Goal: Task Accomplishment & Management: Use online tool/utility

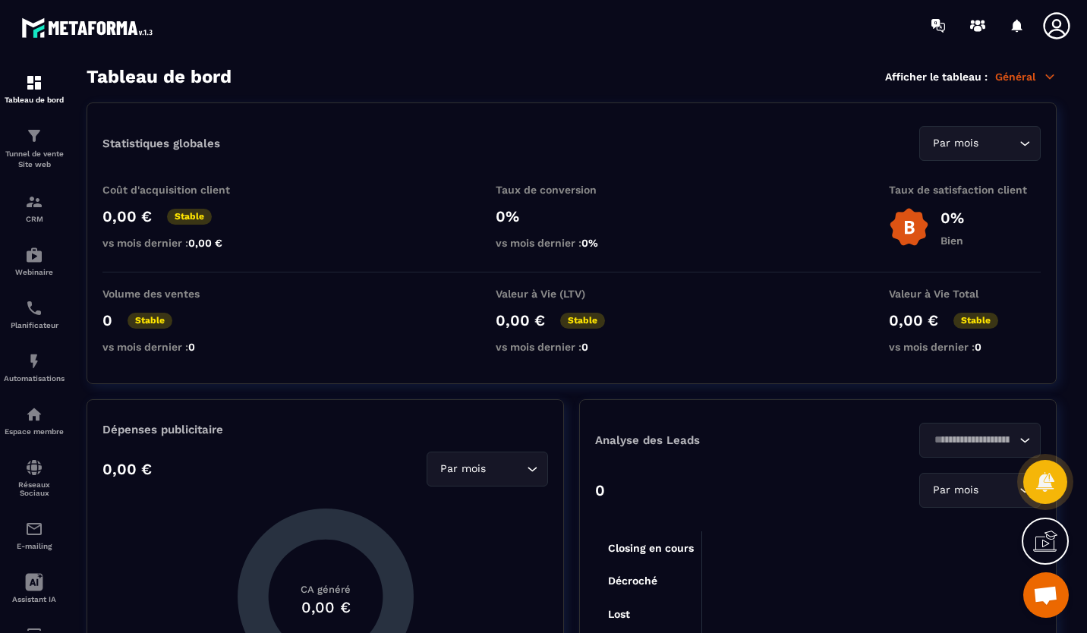
click at [0, 0] on img at bounding box center [0, 0] width 0 height 0
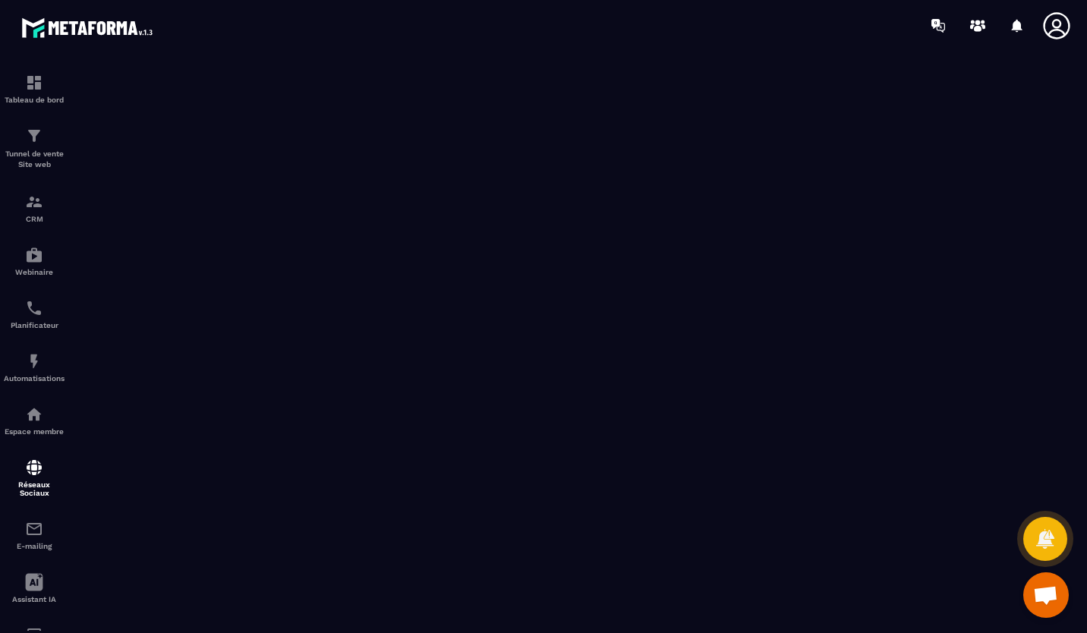
click at [0, 0] on icon at bounding box center [0, 0] width 0 height 0
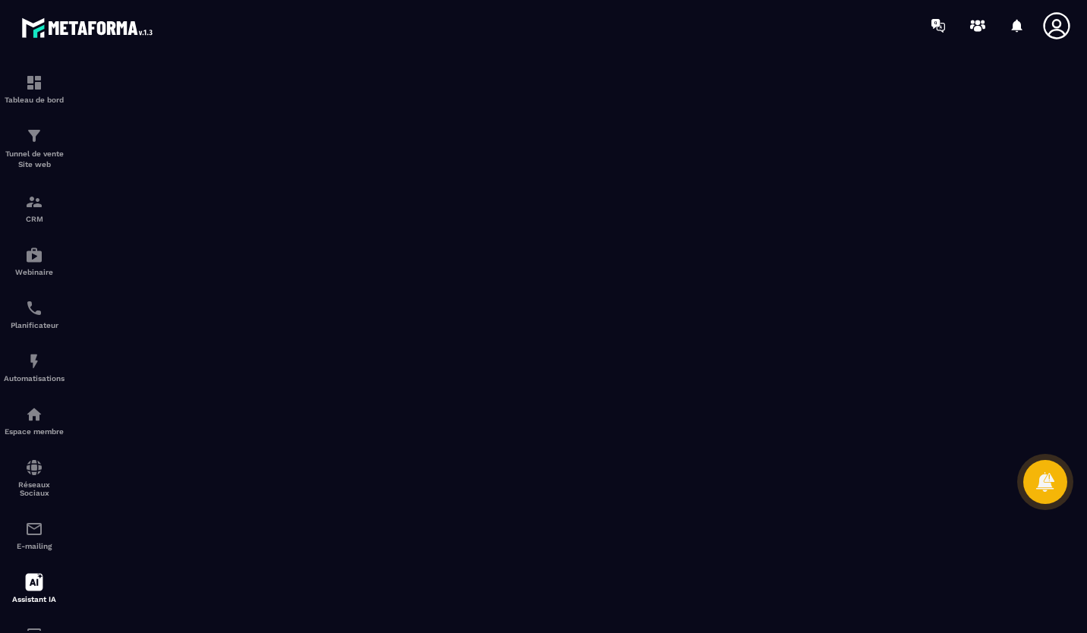
click at [36, 374] on div "Automatisations" at bounding box center [34, 367] width 61 height 30
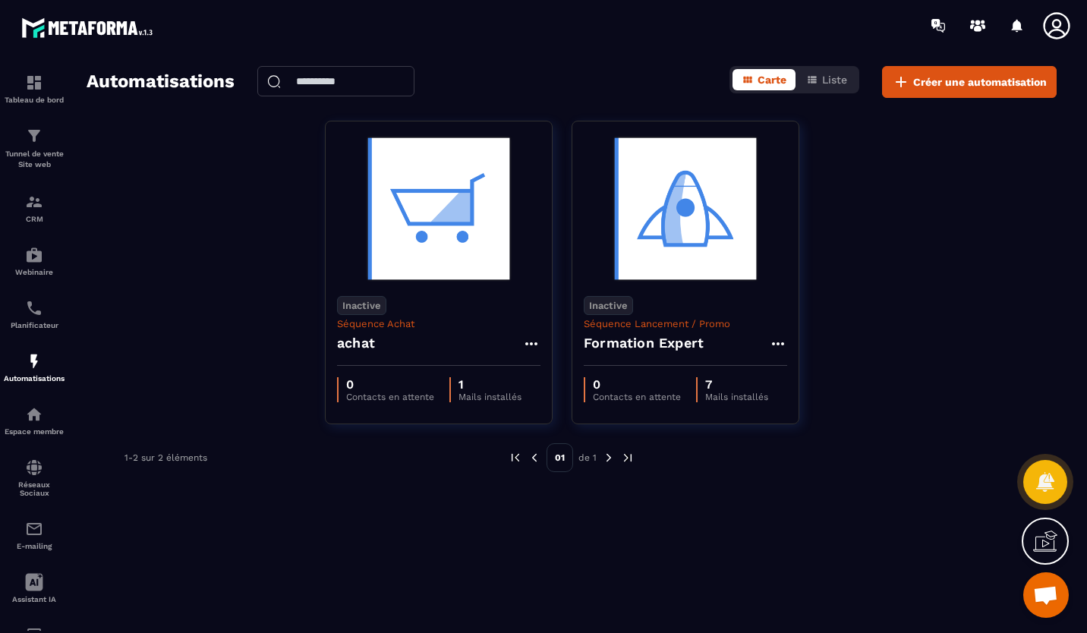
click at [39, 322] on div "Planificateur" at bounding box center [34, 314] width 61 height 30
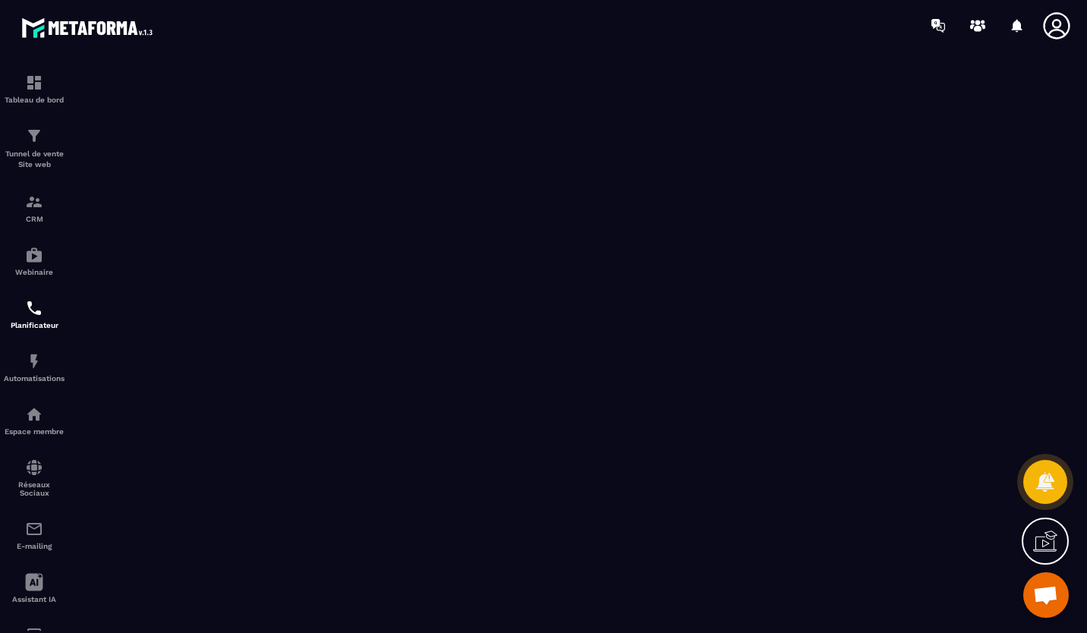
click at [0, 0] on img at bounding box center [0, 0] width 0 height 0
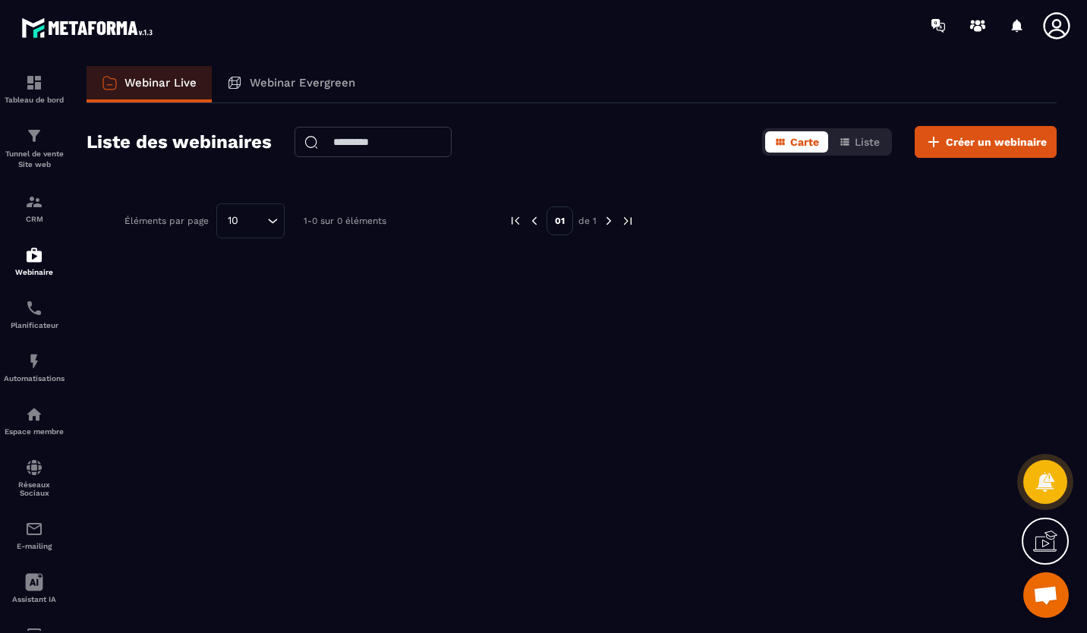
click at [0, 0] on img at bounding box center [0, 0] width 0 height 0
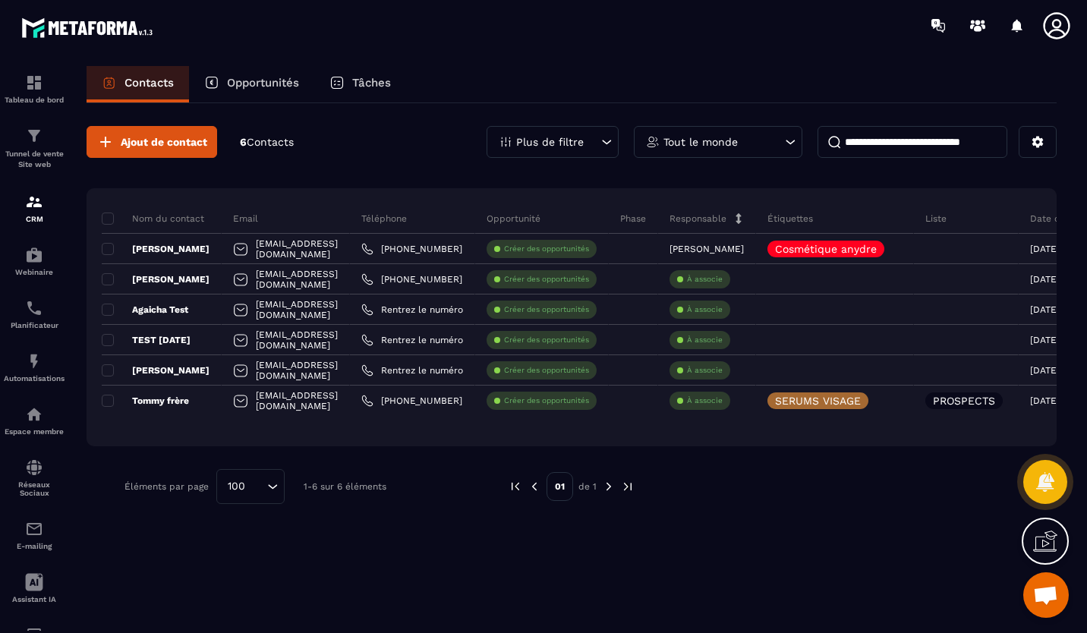
click at [0, 0] on img at bounding box center [0, 0] width 0 height 0
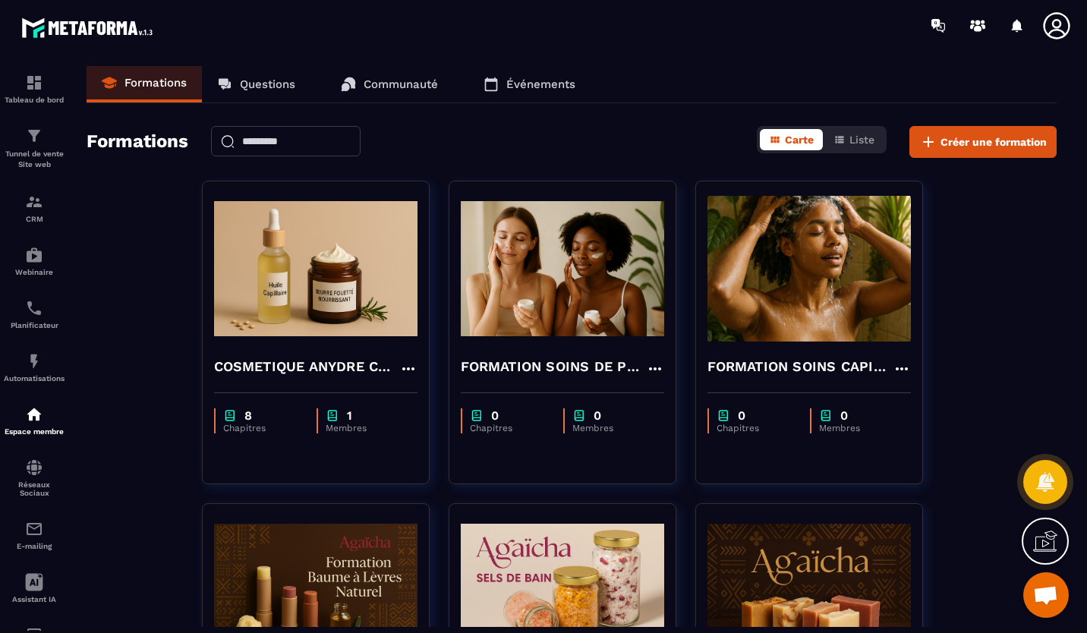
click at [0, 0] on img at bounding box center [0, 0] width 0 height 0
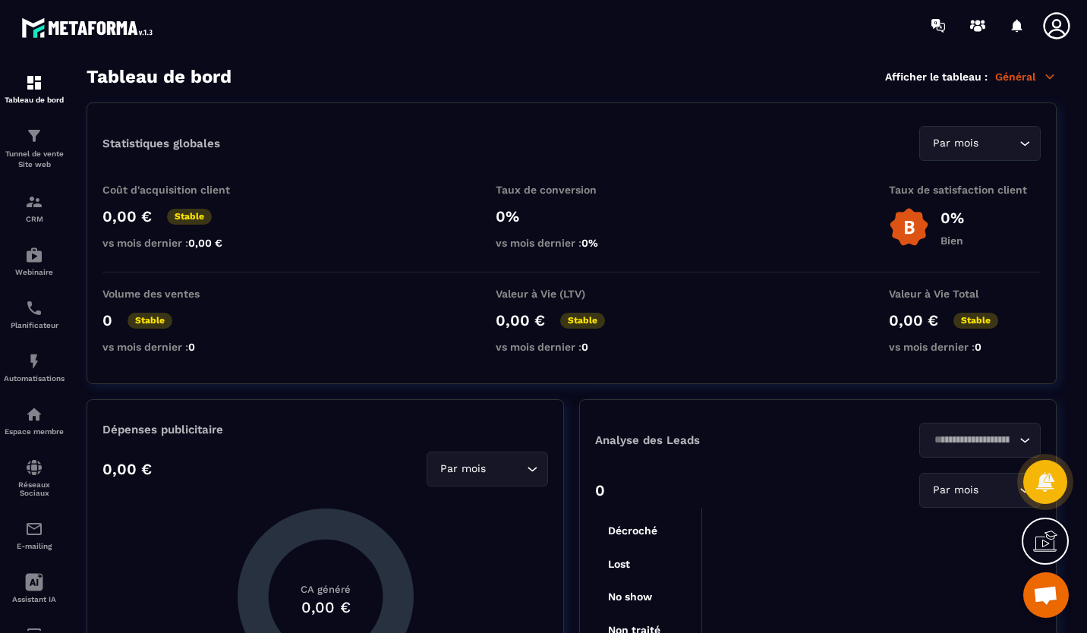
click at [24, 97] on p "Tableau de bord" at bounding box center [34, 100] width 61 height 8
click at [1052, 29] on icon at bounding box center [1056, 26] width 30 height 30
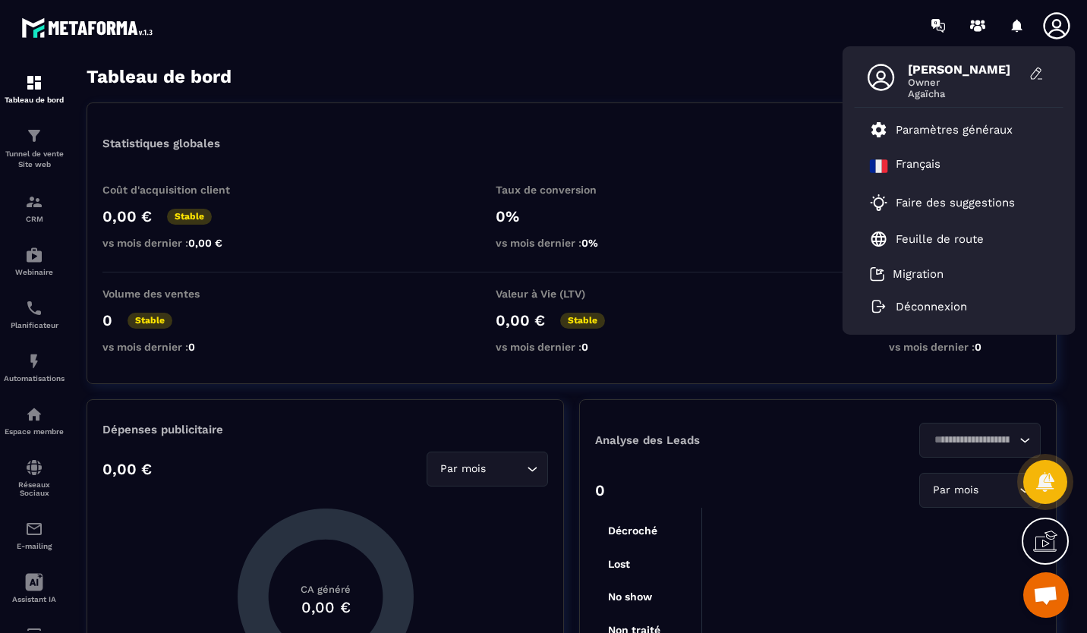
click at [924, 239] on p "Feuille de route" at bounding box center [940, 239] width 88 height 14
click at [0, 0] on img at bounding box center [0, 0] width 0 height 0
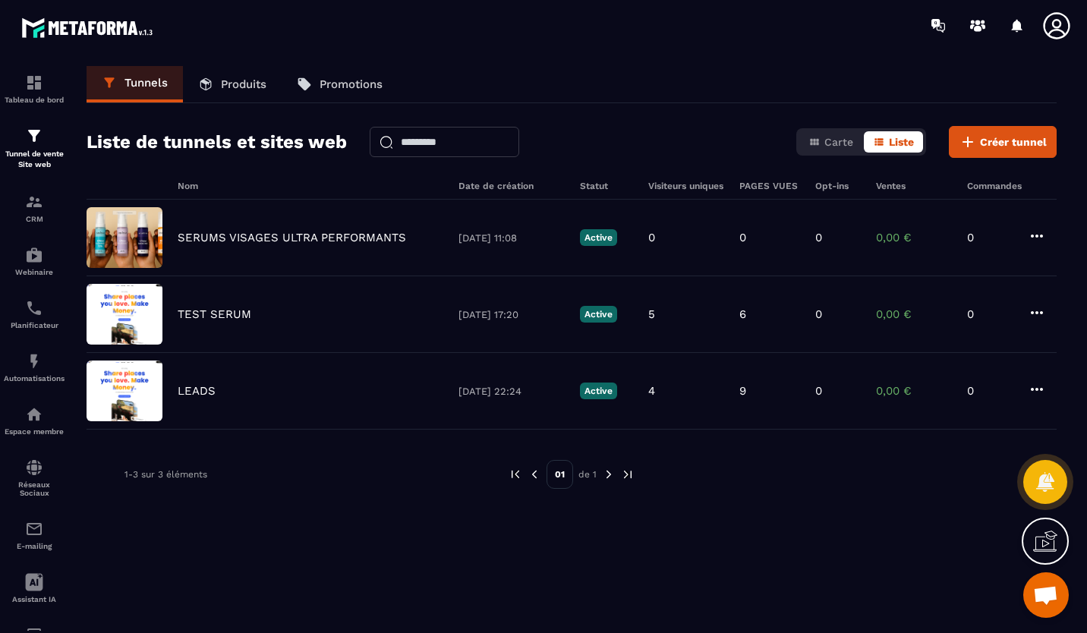
click at [420, 244] on div "SERUMS VISAGES ULTRA PERFORMANTS" at bounding box center [311, 238] width 266 height 14
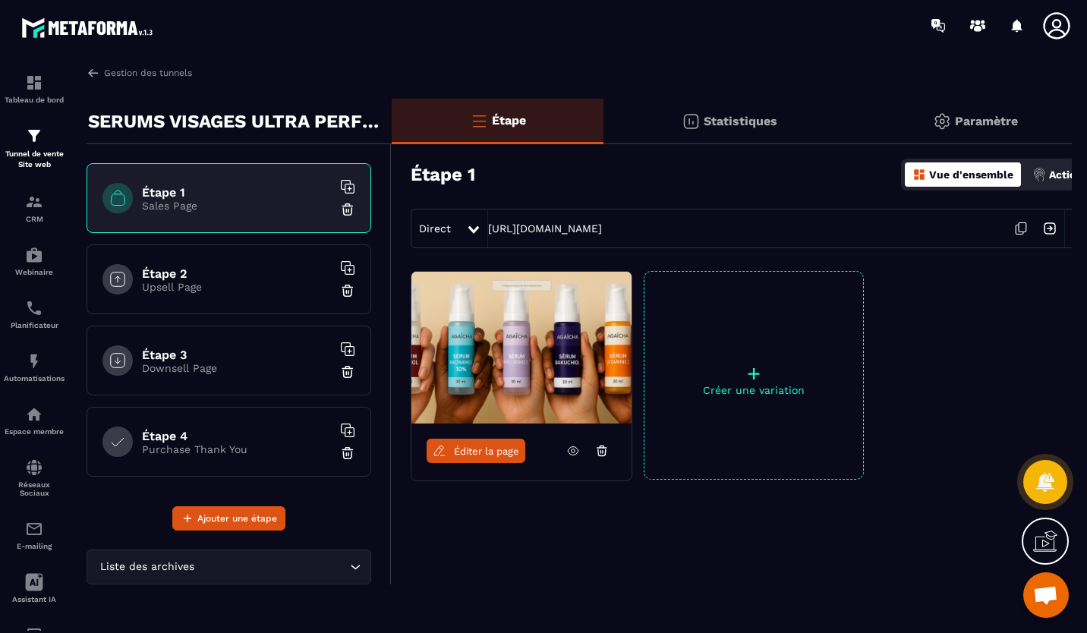
click at [480, 452] on span "Éditer la page" at bounding box center [486, 451] width 65 height 11
